Goal: Communication & Community: Ask a question

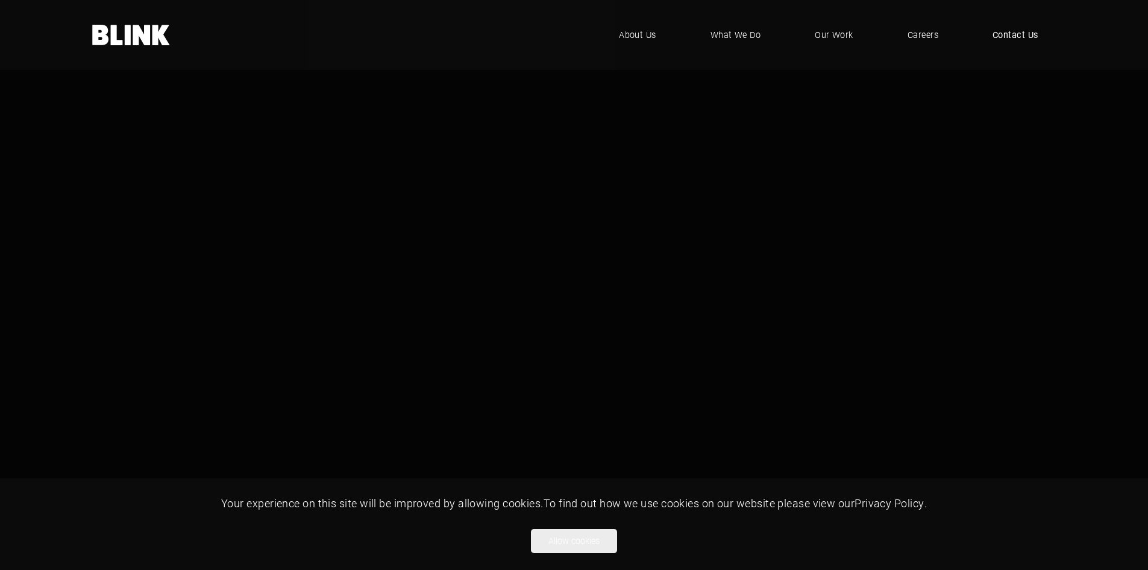
click at [1029, 33] on span "Contact Us" at bounding box center [1016, 34] width 46 height 13
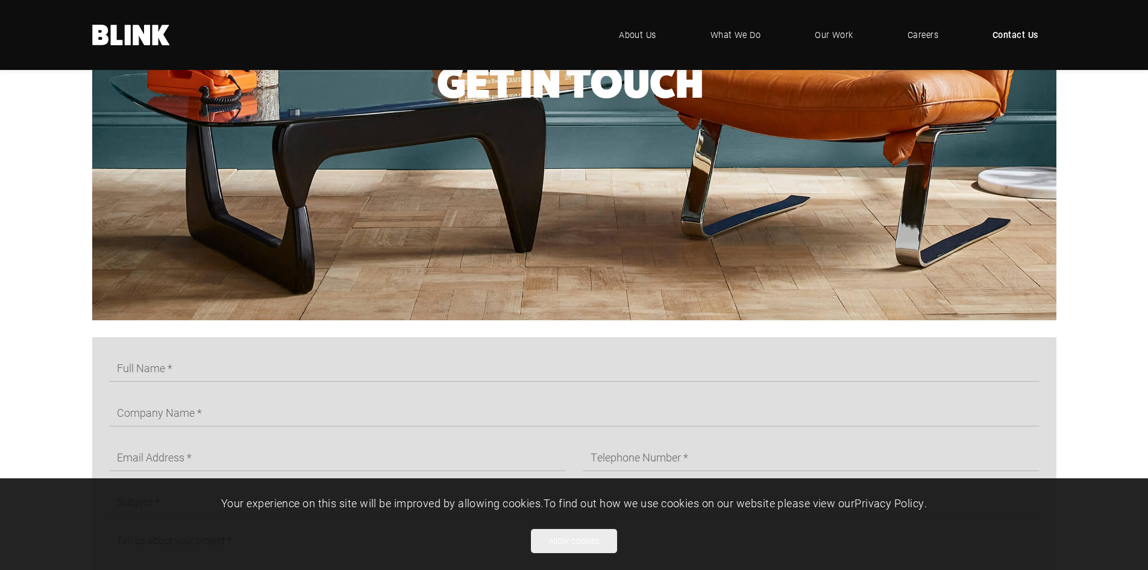
scroll to position [723, 0]
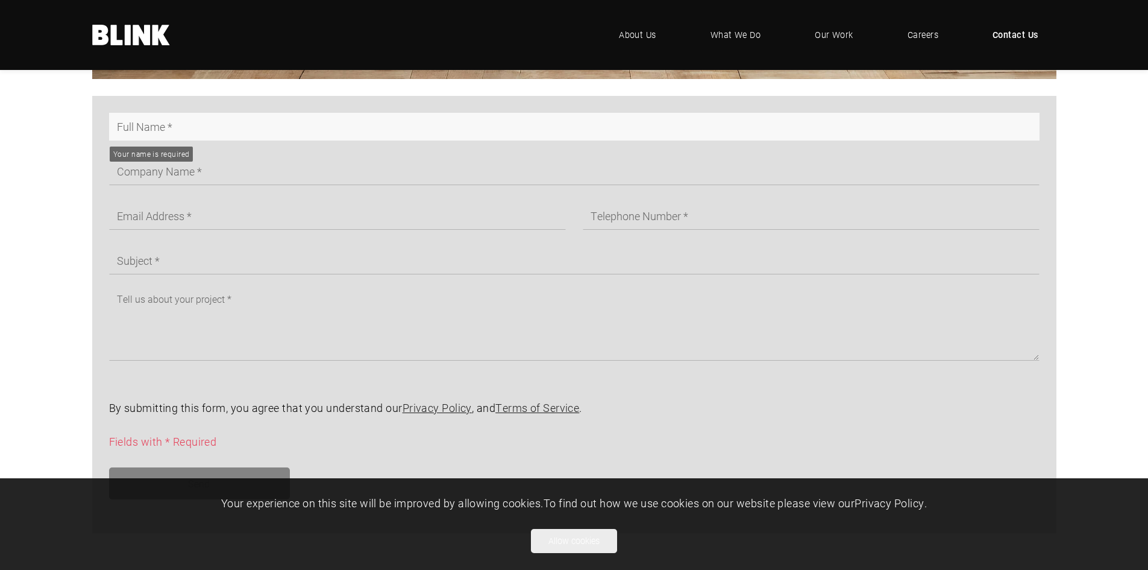
click at [202, 136] on input "text" at bounding box center [574, 127] width 931 height 28
type input "[DEMOGRAPHIC_DATA]"
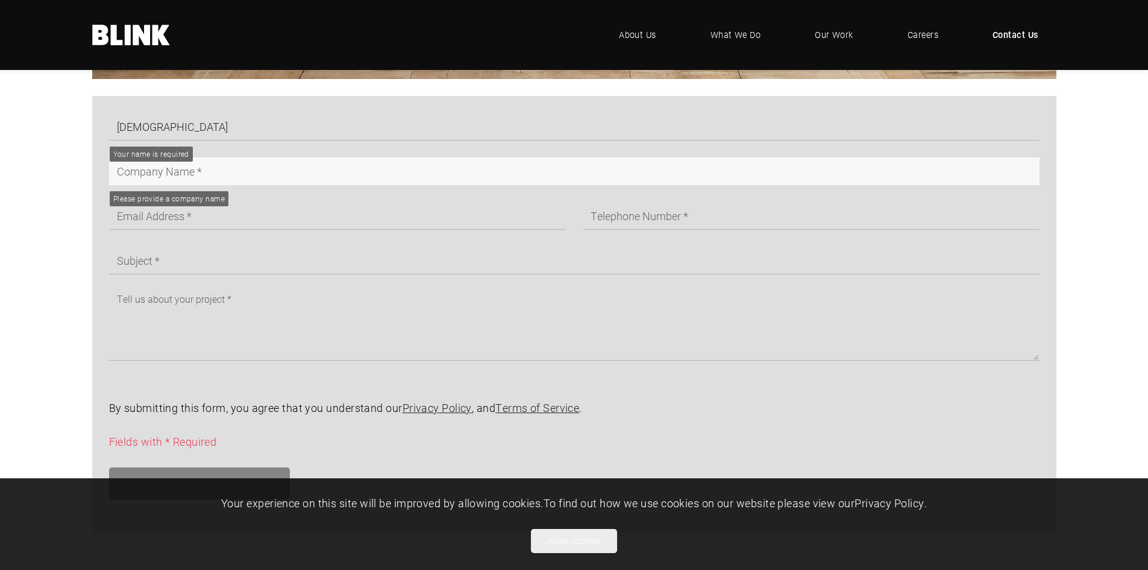
click at [193, 177] on input "text" at bounding box center [574, 171] width 931 height 28
click at [209, 171] on input "text" at bounding box center [574, 171] width 931 height 28
paste input "Pixel Retouching"
type input "Pixel Retouching"
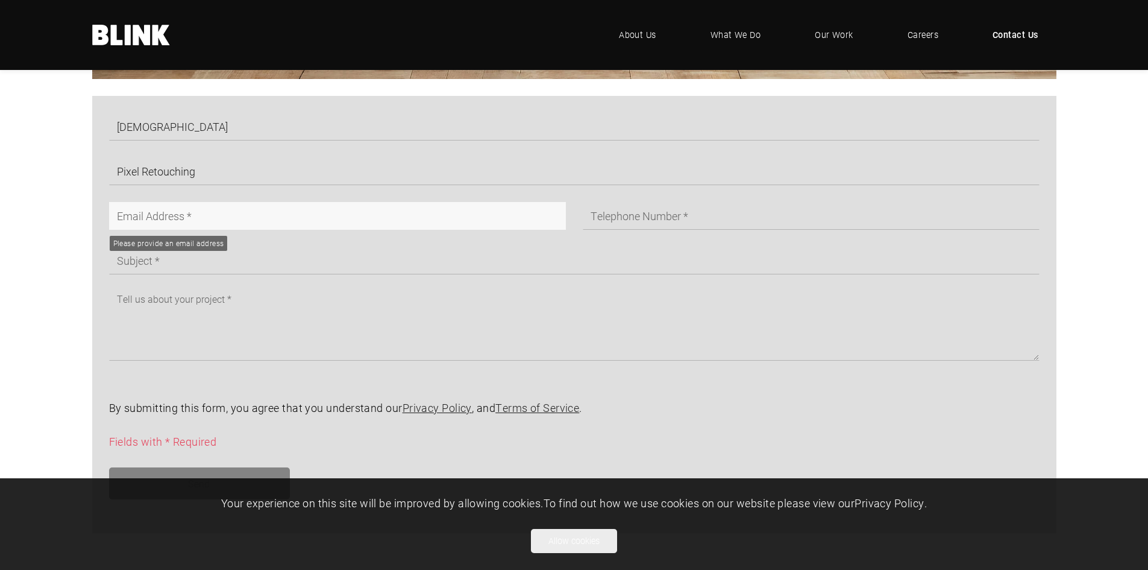
click at [213, 225] on input "text" at bounding box center [337, 216] width 457 height 28
type input "[PERSON_NAME][EMAIL_ADDRESS][DOMAIN_NAME]"
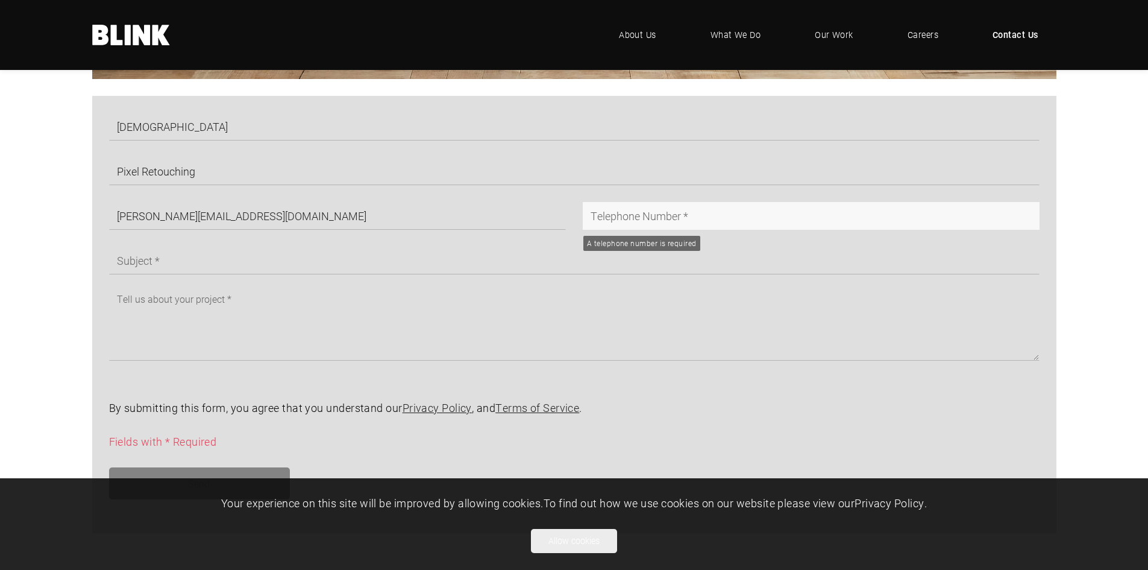
click at [627, 221] on input "text" at bounding box center [811, 216] width 457 height 28
type input "01621134042"
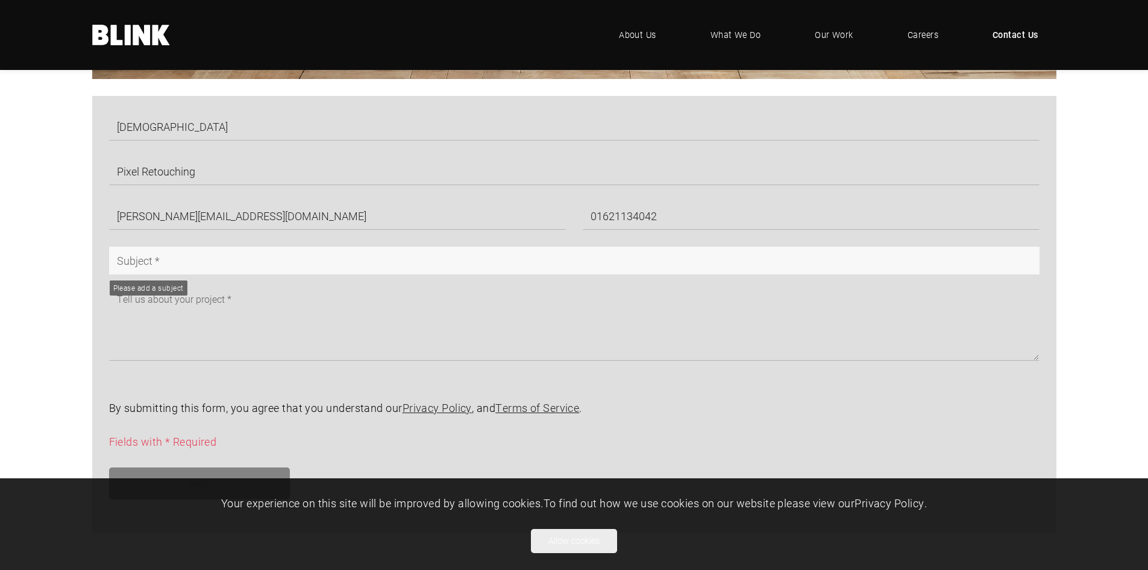
click at [239, 263] on input "text" at bounding box center [574, 261] width 931 height 28
type input "Your images spark great conversation!"
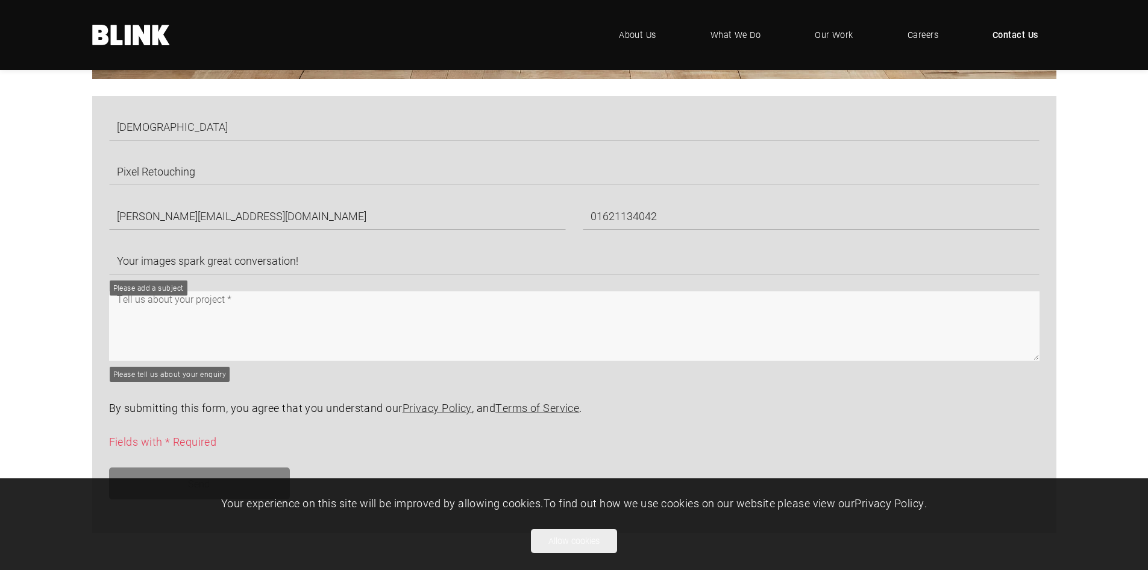
click at [222, 317] on textarea at bounding box center [574, 325] width 931 height 69
paste textarea "Hi, I came across some of the work from [Company Name] and really loved the moo…"
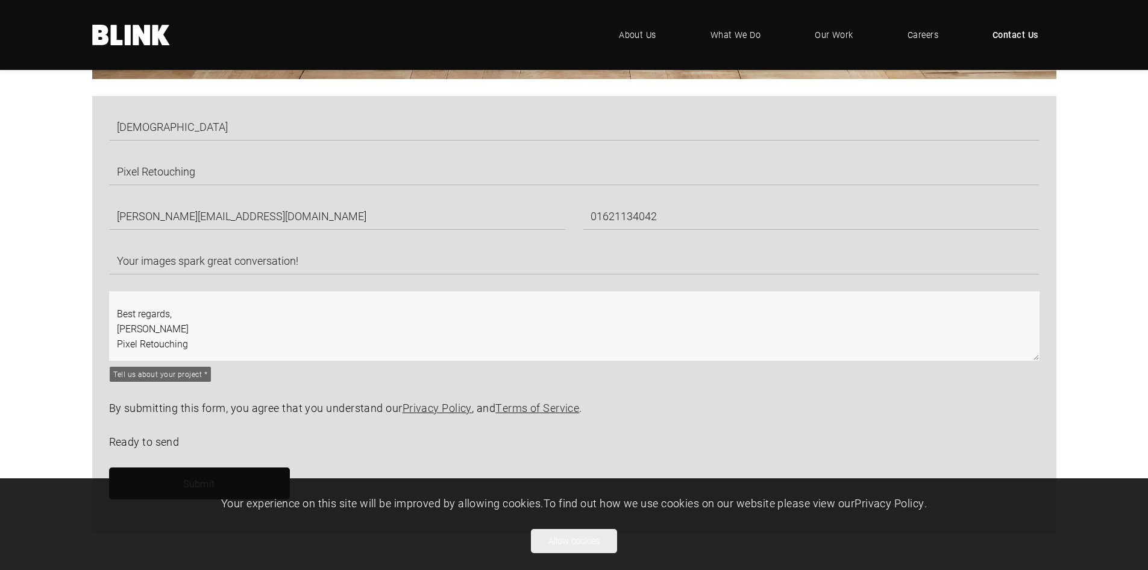
scroll to position [0, 0]
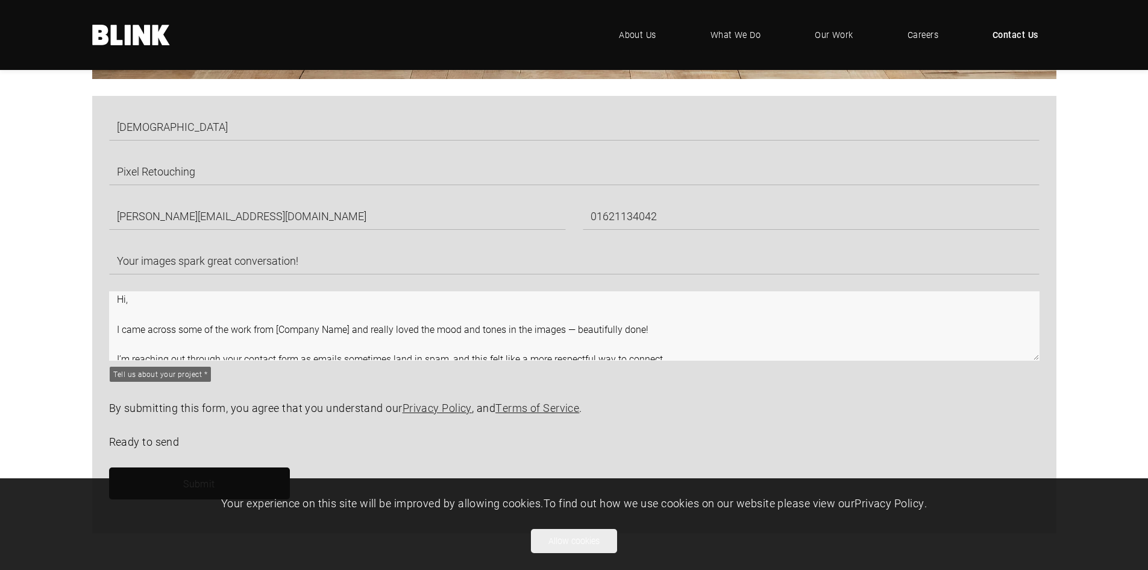
drag, startPoint x: 276, startPoint y: 330, endPoint x: 350, endPoint y: 335, distance: 73.7
click at [350, 335] on textarea "Hi, I came across some of the work from [Company Name] and really loved the moo…" at bounding box center [574, 325] width 931 height 69
paste textarea "BLINK-PHOTO LIMITED"
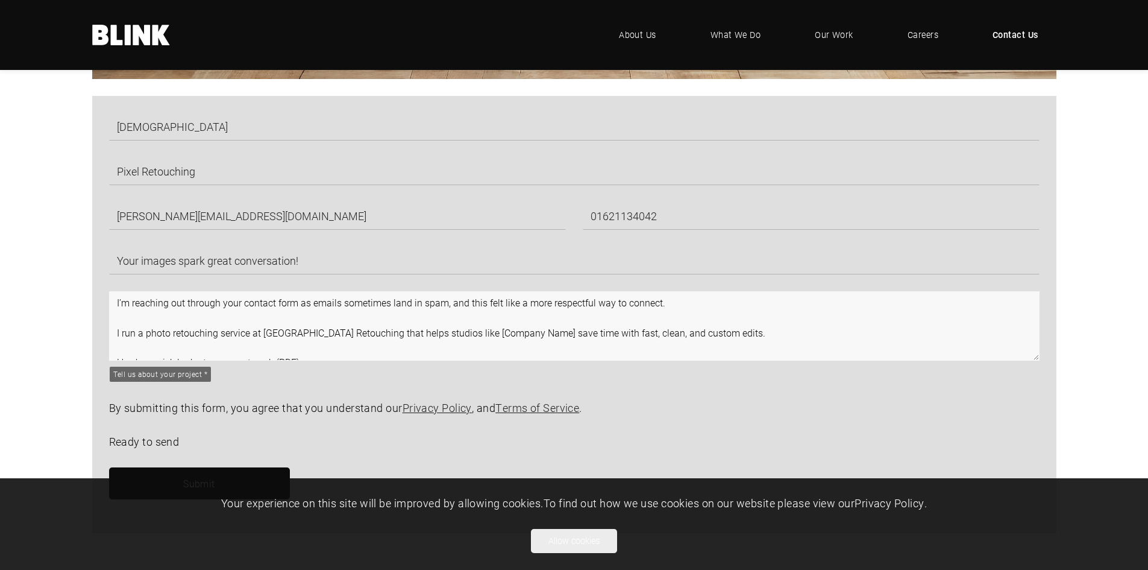
scroll to position [80, 0]
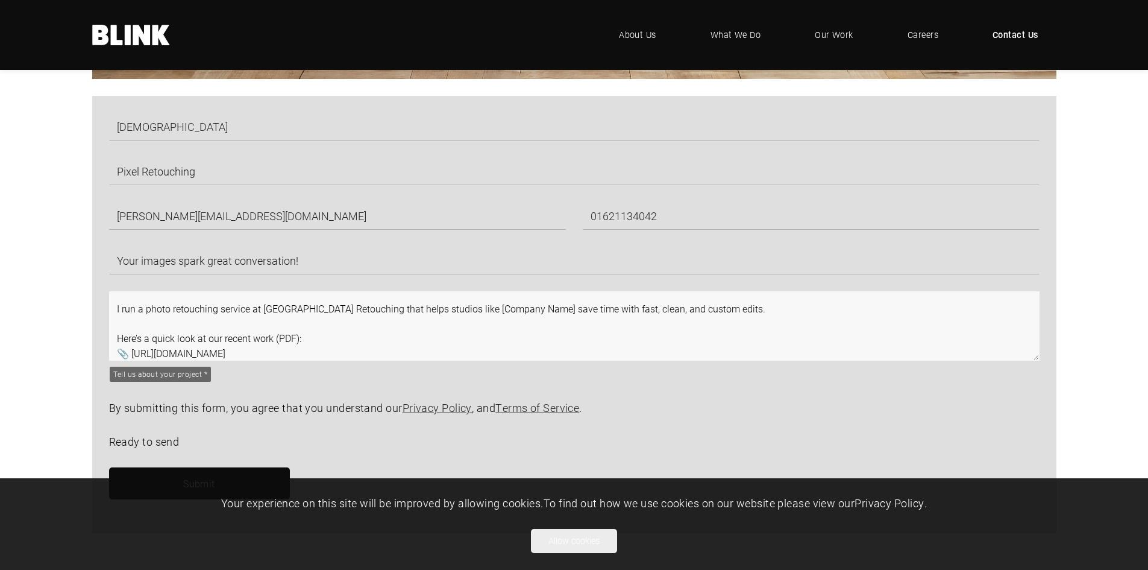
drag, startPoint x: 428, startPoint y: 310, endPoint x: 501, endPoint y: 314, distance: 73.0
click at [501, 314] on textarea "Hi, I came across some of the work from BLINK-PHOTO LIMITED and really loved th…" at bounding box center [574, 325] width 931 height 69
paste textarea "BLINK-PHOTO LIMITED"
type textarea "Hi, I came across some of the work from BLINK-PHOTO LIMITED and really loved th…"
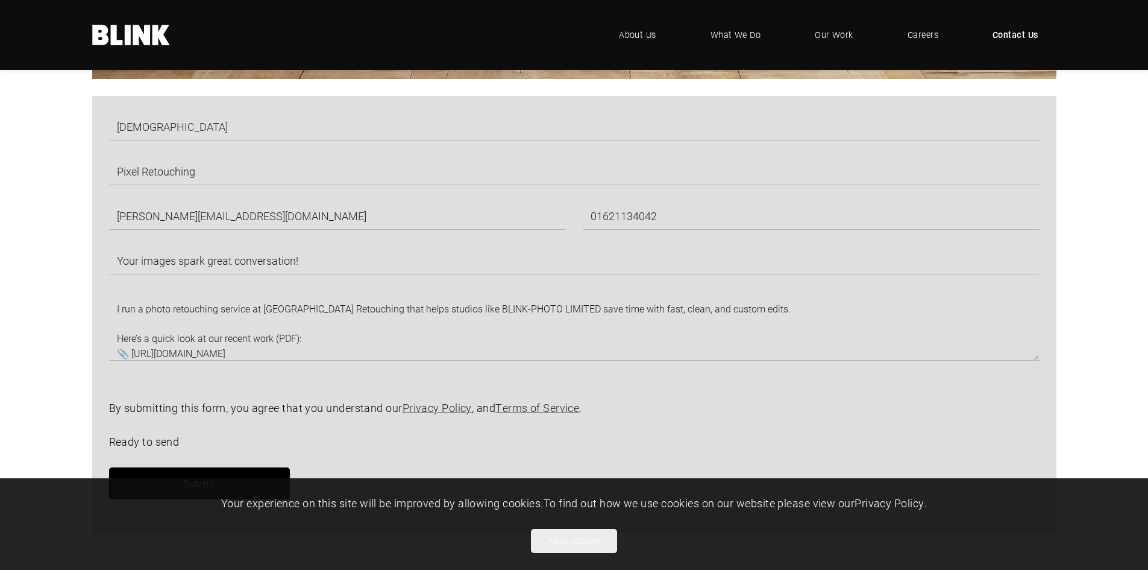
click at [198, 473] on link "Submit" at bounding box center [199, 483] width 181 height 32
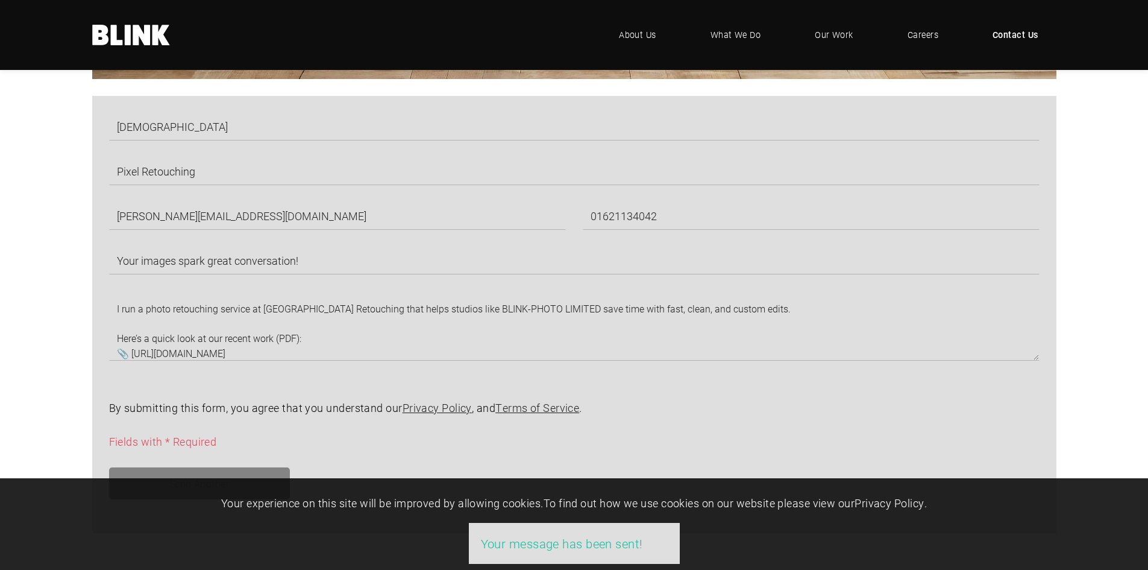
scroll to position [0, 0]
